Goal: Task Accomplishment & Management: Use online tool/utility

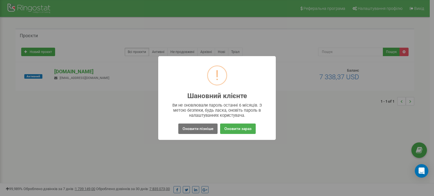
click at [208, 127] on button "Оновити пізніше" at bounding box center [197, 129] width 39 height 10
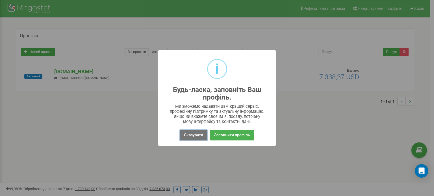
click at [191, 134] on button "Скасувати" at bounding box center [194, 135] width 28 height 10
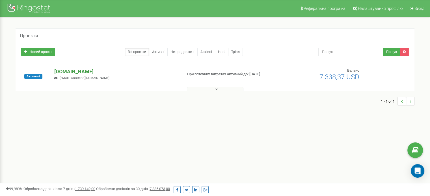
click at [68, 72] on p "[DOMAIN_NAME]" at bounding box center [116, 71] width 124 height 7
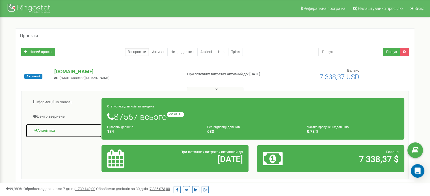
click at [48, 129] on link "Аналiтика" at bounding box center [64, 131] width 76 height 14
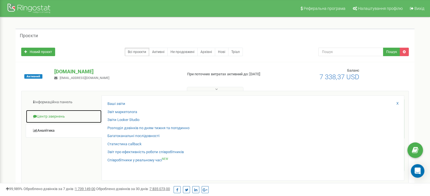
click at [75, 117] on link "Центр звернень" at bounding box center [64, 117] width 76 height 14
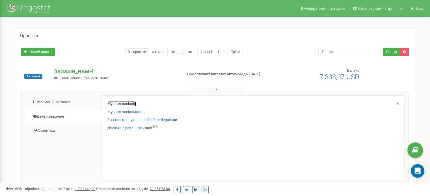
click at [120, 101] on link "Журнал дзвінків" at bounding box center [121, 103] width 29 height 5
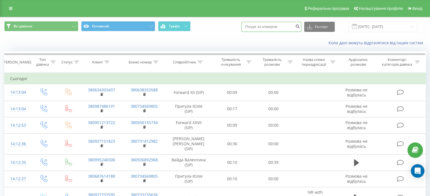
click at [263, 28] on input at bounding box center [271, 27] width 60 height 10
paste input "+380 63 874 6598"
drag, startPoint x: 255, startPoint y: 27, endPoint x: 258, endPoint y: 25, distance: 3.8
click at [244, 27] on div "Всі дзвінки Основний Графік +380 63 874 6598 Експорт .csv .xls .xlsx 19.08.2025…" at bounding box center [214, 26] width 421 height 11
type input "380 63 874 6598"
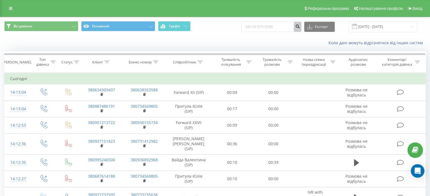
click at [300, 26] on icon "submit" at bounding box center [297, 25] width 5 height 3
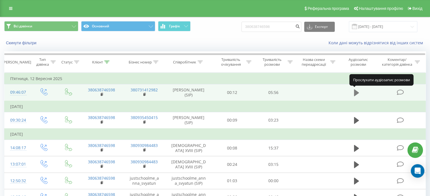
click at [356, 91] on icon at bounding box center [356, 93] width 5 height 7
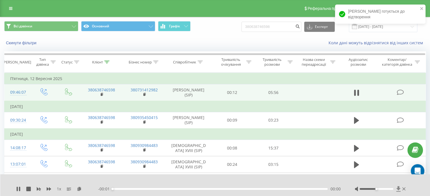
click at [399, 189] on icon at bounding box center [398, 189] width 4 height 5
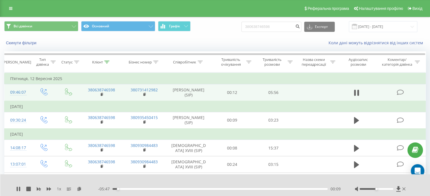
click at [26, 189] on div "1 x" at bounding box center [57, 190] width 82 height 6
click at [27, 189] on icon at bounding box center [28, 189] width 5 height 5
